Goal: Transaction & Acquisition: Purchase product/service

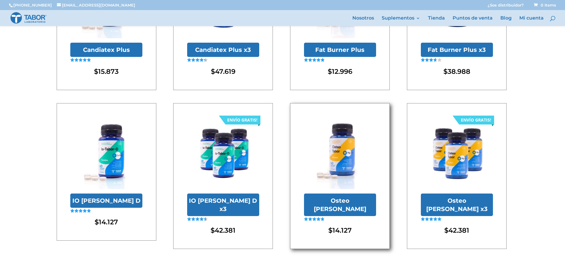
scroll to position [171, 0]
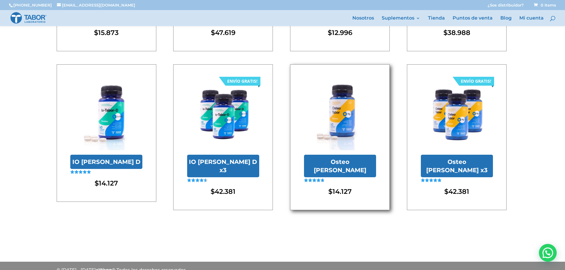
click at [341, 162] on h2 "Osteo [PERSON_NAME]" at bounding box center [340, 166] width 72 height 23
click at [348, 163] on h2 "Osteo [PERSON_NAME]" at bounding box center [340, 166] width 72 height 23
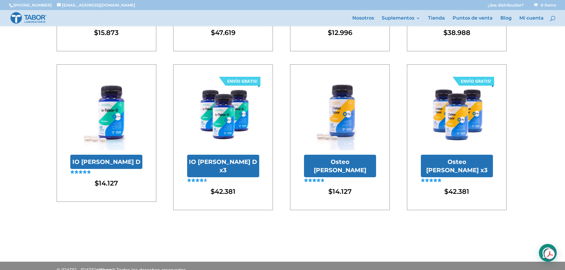
click at [548, 249] on div "Hola! Cómo puedo ayudarte?" at bounding box center [548, 253] width 18 height 18
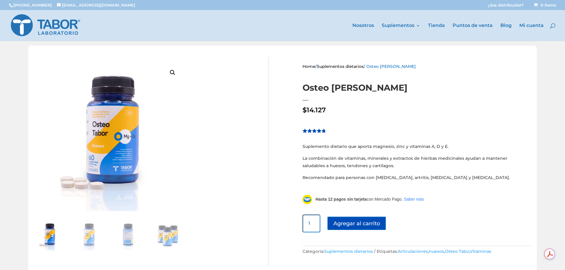
drag, startPoint x: 308, startPoint y: 222, endPoint x: 259, endPoint y: 224, distance: 49.6
click at [261, 224] on div "🔍 Home / Suplementos dietarios / Osteo Tabor Osteo Tabor $ 14.127 Valorado 4.73…" at bounding box center [282, 162] width 509 height 232
type input "1"
click at [367, 229] on button "Agregar al carrito" at bounding box center [359, 223] width 64 height 13
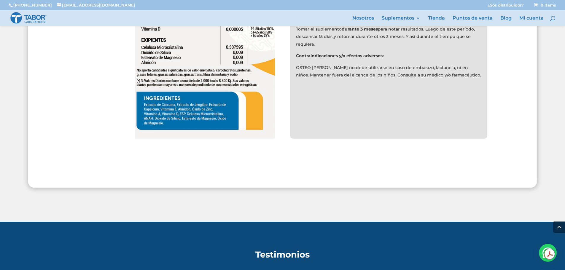
scroll to position [576, 0]
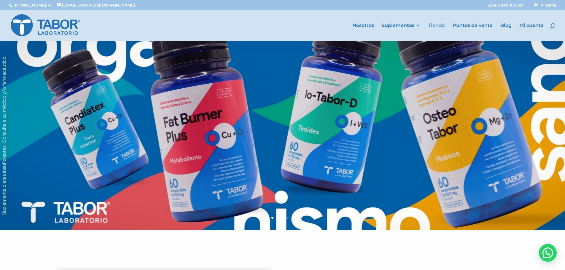
click at [438, 24] on link "Tienda" at bounding box center [436, 32] width 17 height 18
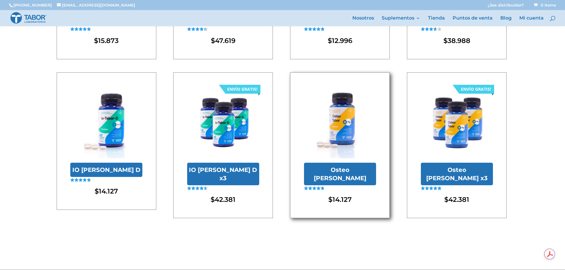
scroll to position [171, 0]
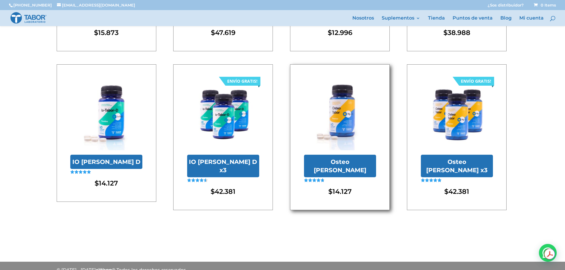
click at [346, 163] on h2 "Osteo [PERSON_NAME]" at bounding box center [340, 166] width 72 height 23
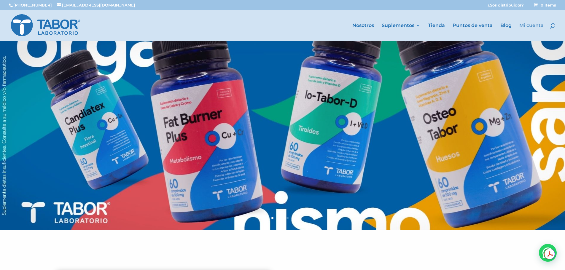
click at [531, 25] on link "Mi cuenta" at bounding box center [531, 32] width 24 height 18
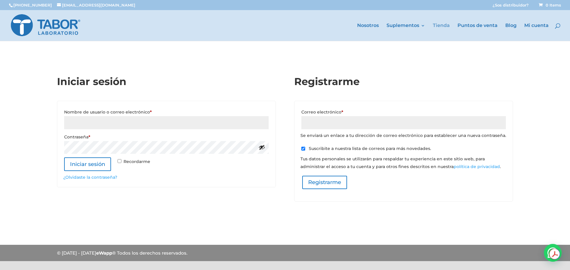
click at [441, 27] on link "Tienda" at bounding box center [440, 32] width 17 height 18
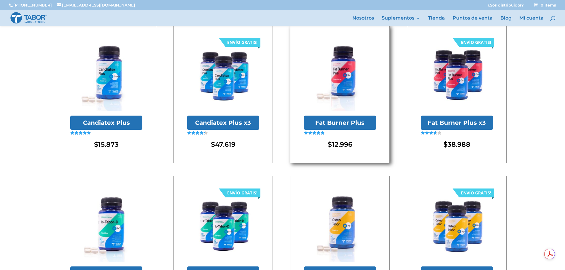
scroll to position [119, 0]
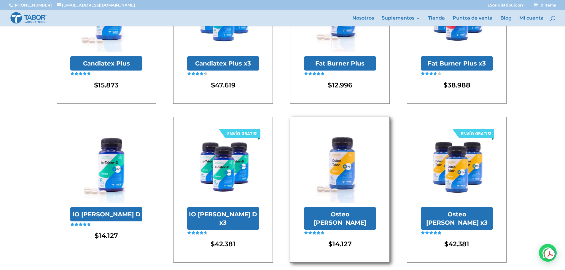
click at [343, 178] on img at bounding box center [340, 167] width 72 height 72
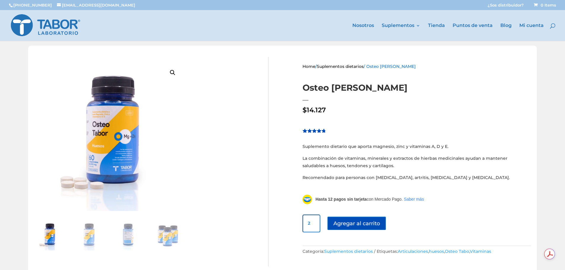
click at [312, 221] on input "2" at bounding box center [312, 224] width 18 height 18
type input "1"
click at [311, 226] on input "1" at bounding box center [312, 224] width 18 height 18
click at [348, 225] on button "Agregar al carrito" at bounding box center [359, 223] width 64 height 13
type input "2"
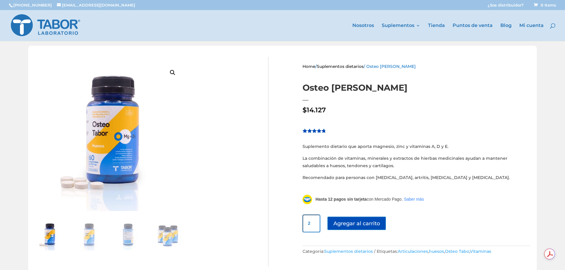
click at [313, 222] on input "2" at bounding box center [312, 224] width 18 height 18
click at [349, 225] on button "Agregar al carrito" at bounding box center [359, 223] width 64 height 13
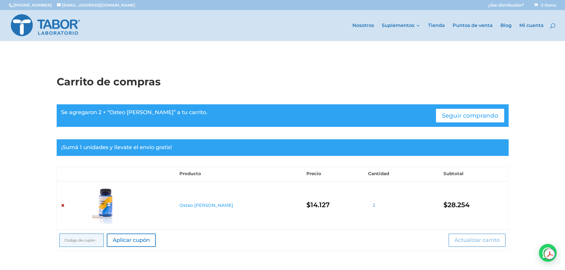
click at [368, 203] on input "2" at bounding box center [377, 205] width 18 height 17
click at [368, 204] on input "3" at bounding box center [377, 205] width 18 height 17
click at [368, 206] on input "2" at bounding box center [377, 205] width 18 height 17
type input "1"
click at [368, 207] on input "1" at bounding box center [377, 205] width 18 height 17
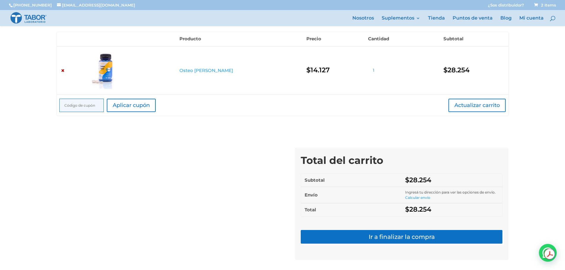
scroll to position [148, 0]
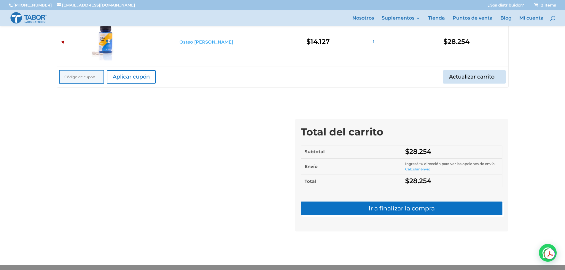
click at [475, 76] on button "Actualizar carrito" at bounding box center [474, 76] width 63 height 13
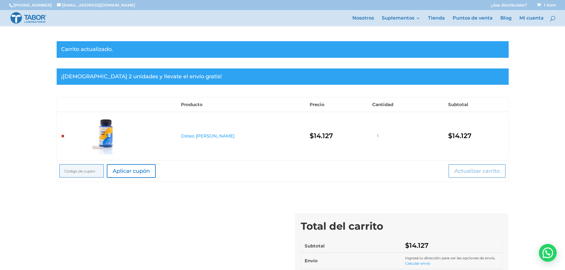
scroll to position [0, 0]
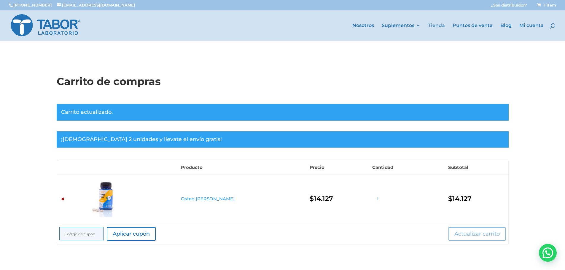
drag, startPoint x: 439, startPoint y: 26, endPoint x: 432, endPoint y: 28, distance: 7.1
click at [439, 26] on link "Tienda" at bounding box center [436, 32] width 17 height 18
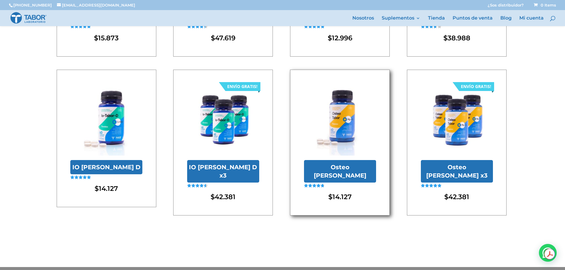
scroll to position [171, 0]
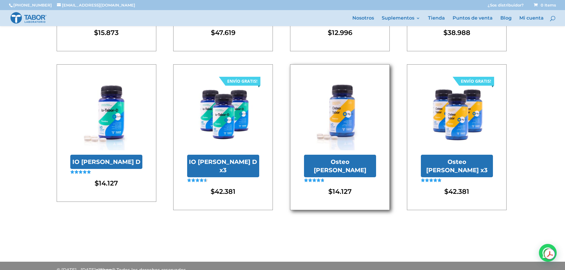
click at [359, 163] on h2 "Osteo [PERSON_NAME]" at bounding box center [340, 166] width 72 height 23
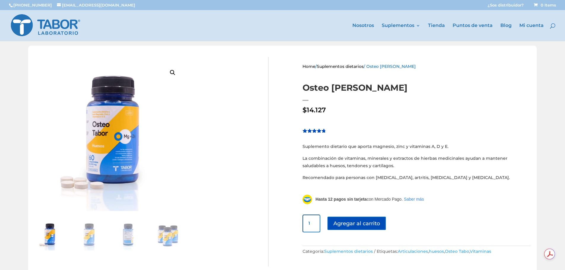
click at [310, 223] on input "1" at bounding box center [312, 224] width 18 height 18
type input "1"
click at [360, 223] on button "Agregar al carrito" at bounding box center [359, 223] width 64 height 13
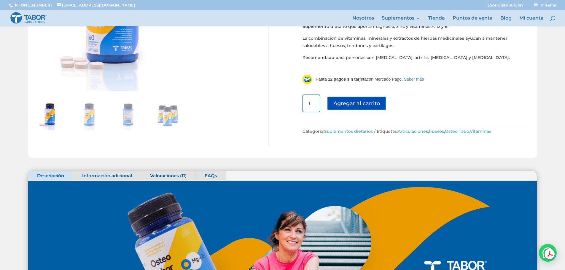
scroll to position [30, 0]
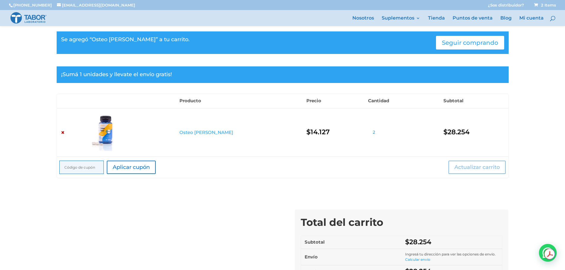
scroll to position [59, 0]
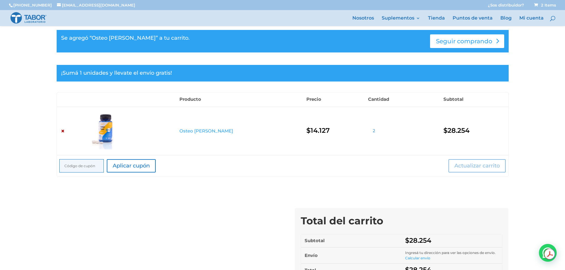
click at [464, 42] on link "Seguir comprando" at bounding box center [467, 41] width 74 height 14
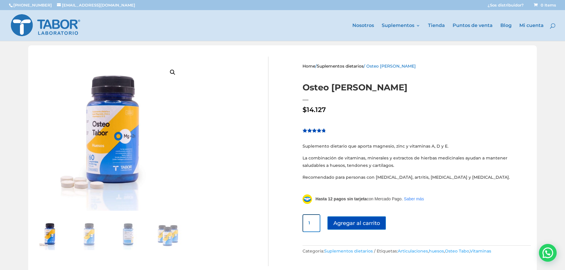
click at [340, 67] on link "Suplementos dietarios" at bounding box center [340, 66] width 47 height 5
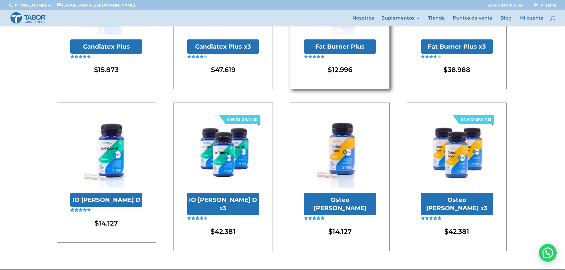
scroll to position [148, 0]
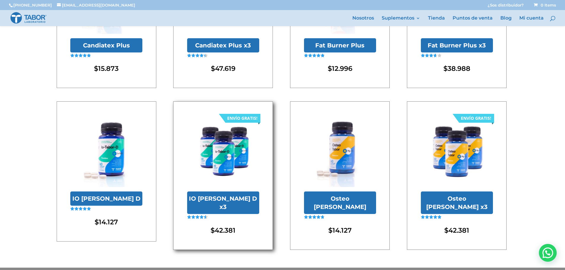
click at [227, 199] on h2 "IO [PERSON_NAME] D x3" at bounding box center [223, 203] width 72 height 23
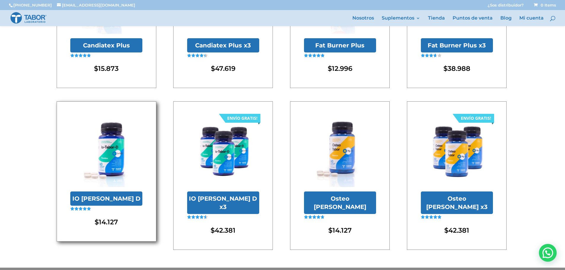
click at [109, 198] on h2 "IO [PERSON_NAME] D" at bounding box center [106, 199] width 72 height 14
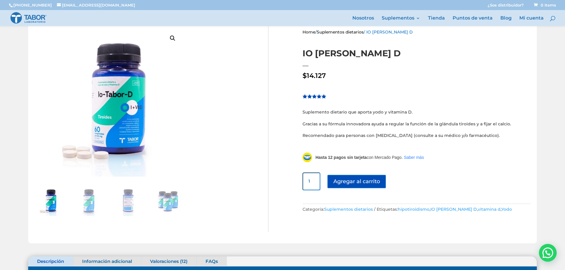
scroll to position [30, 0]
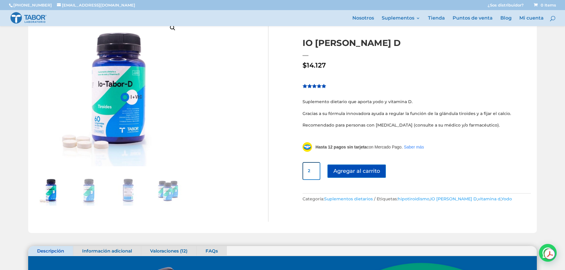
type input "2"
click at [312, 169] on input "2" at bounding box center [312, 171] width 18 height 18
click at [356, 171] on button "Agregar al carrito" at bounding box center [359, 171] width 64 height 13
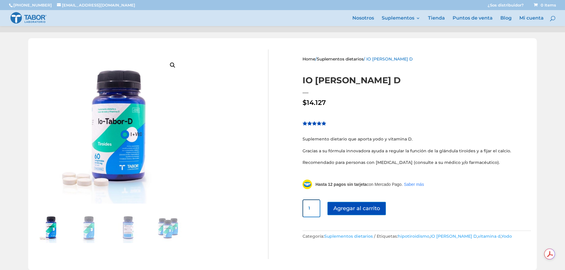
scroll to position [37, 0]
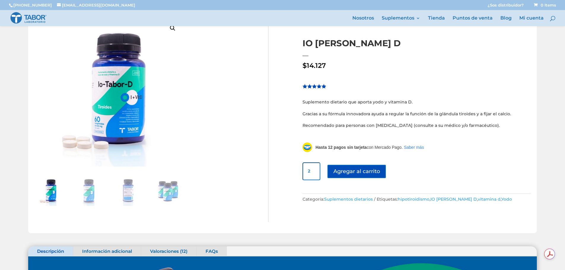
type input "2"
click at [312, 169] on input "2" at bounding box center [312, 172] width 18 height 18
click at [354, 173] on button "Agregar al carrito" at bounding box center [359, 171] width 64 height 13
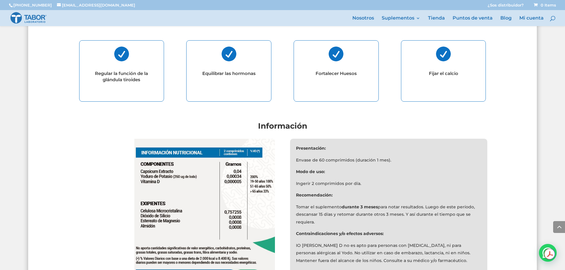
scroll to position [512, 0]
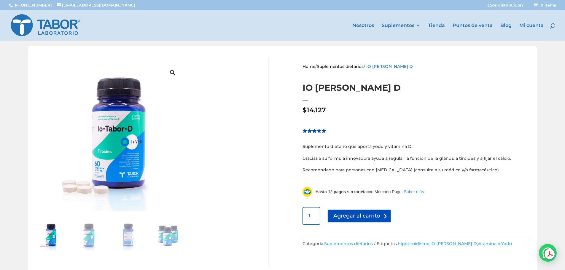
click at [367, 215] on button "Agregar al carrito" at bounding box center [359, 215] width 64 height 13
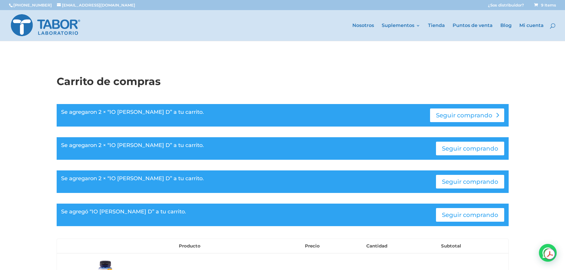
click at [462, 117] on link "Seguir comprando" at bounding box center [467, 116] width 74 height 14
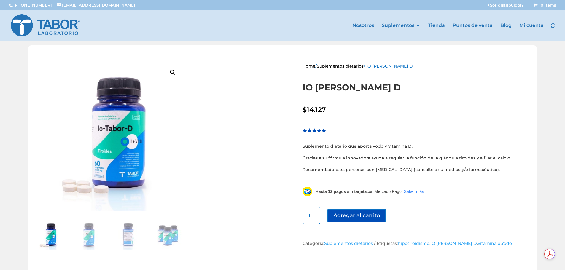
scroll to position [30, 0]
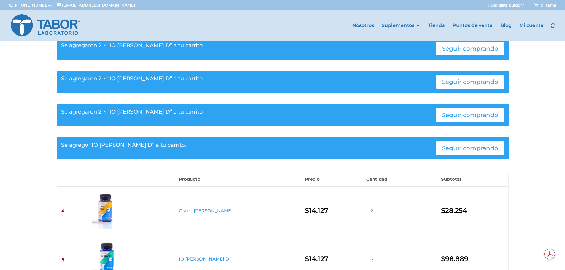
scroll to position [148, 0]
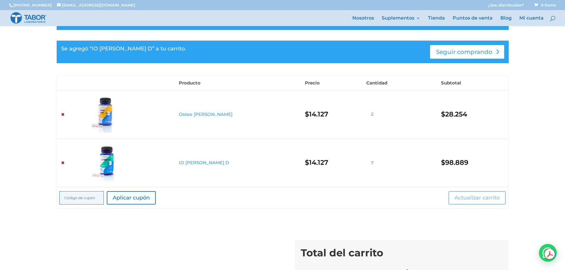
click at [470, 54] on link "Seguir comprando" at bounding box center [467, 52] width 74 height 14
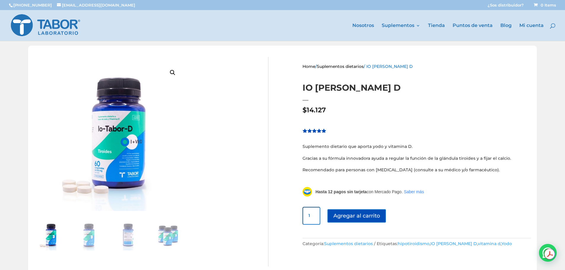
click at [222, 112] on div "🔍" at bounding box center [148, 162] width 240 height 210
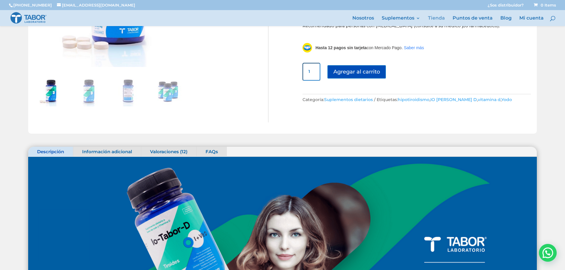
scroll to position [119, 0]
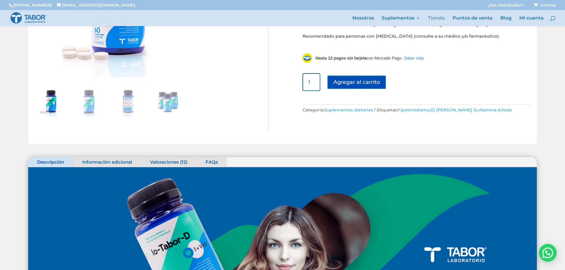
click at [435, 20] on link "Tienda" at bounding box center [436, 21] width 17 height 10
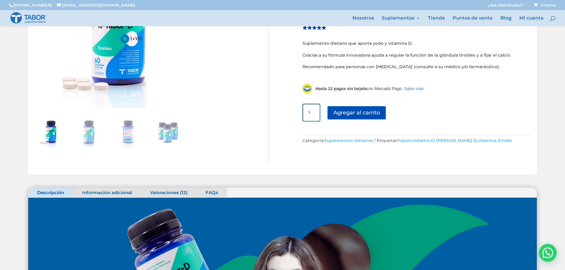
scroll to position [0, 0]
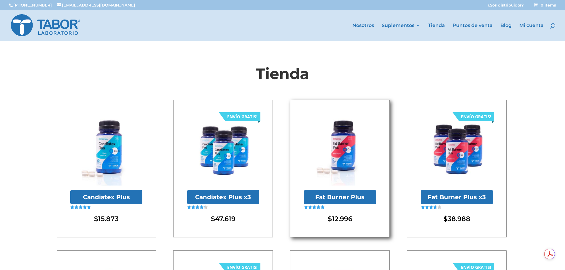
click at [355, 201] on h2 "Fat Burner Plus" at bounding box center [340, 197] width 72 height 14
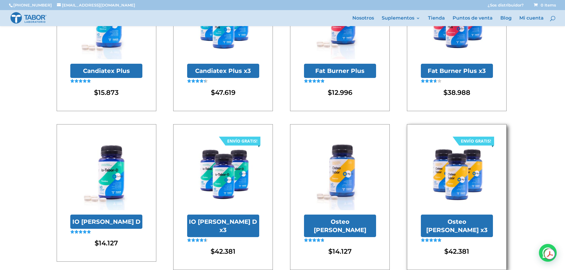
scroll to position [171, 0]
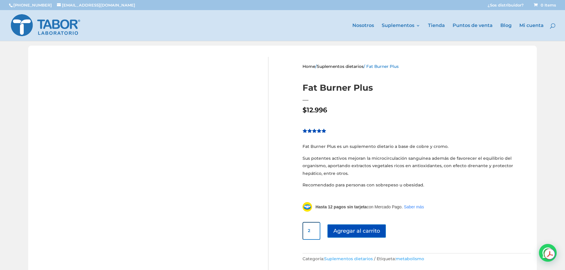
type input "2"
click at [313, 230] on input "2" at bounding box center [312, 231] width 18 height 18
click at [356, 232] on button "Agregar al carrito" at bounding box center [359, 231] width 64 height 13
